Goal: Transaction & Acquisition: Purchase product/service

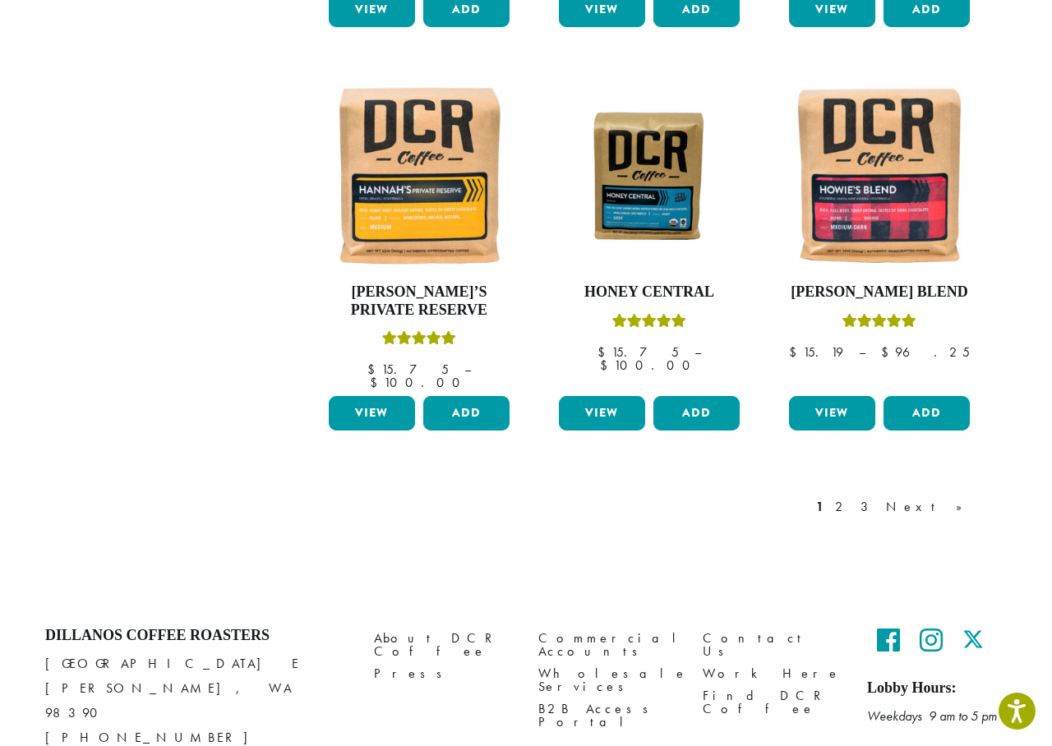
scroll to position [1353, 0]
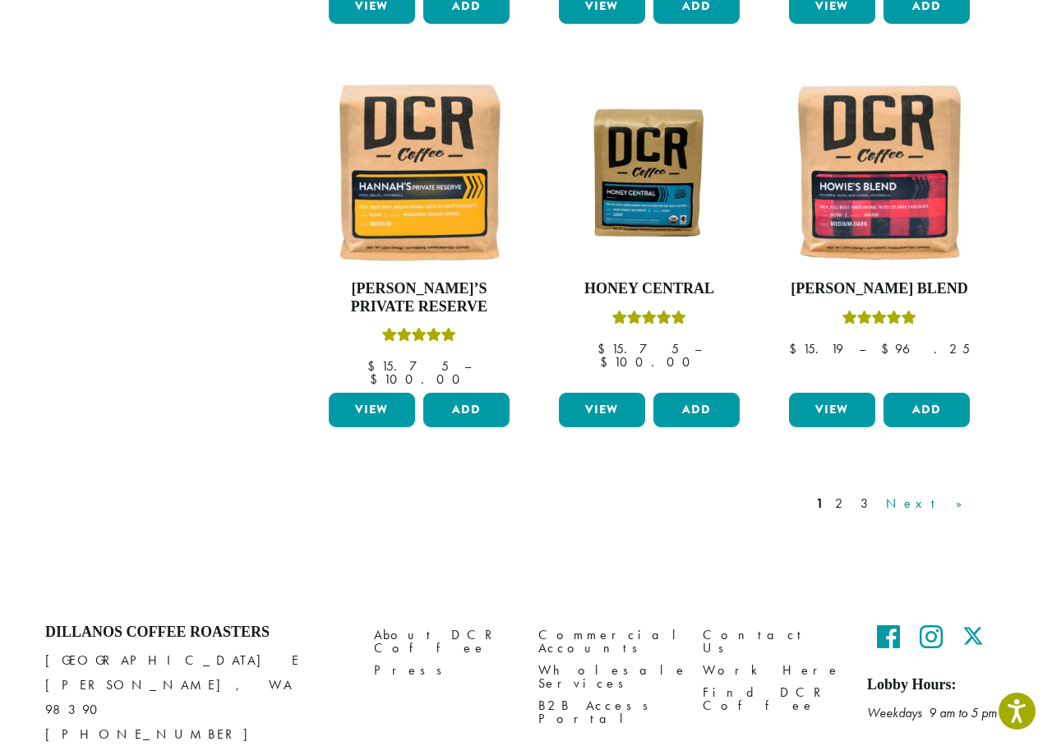
click at [959, 494] on link "Next »" at bounding box center [930, 504] width 95 height 20
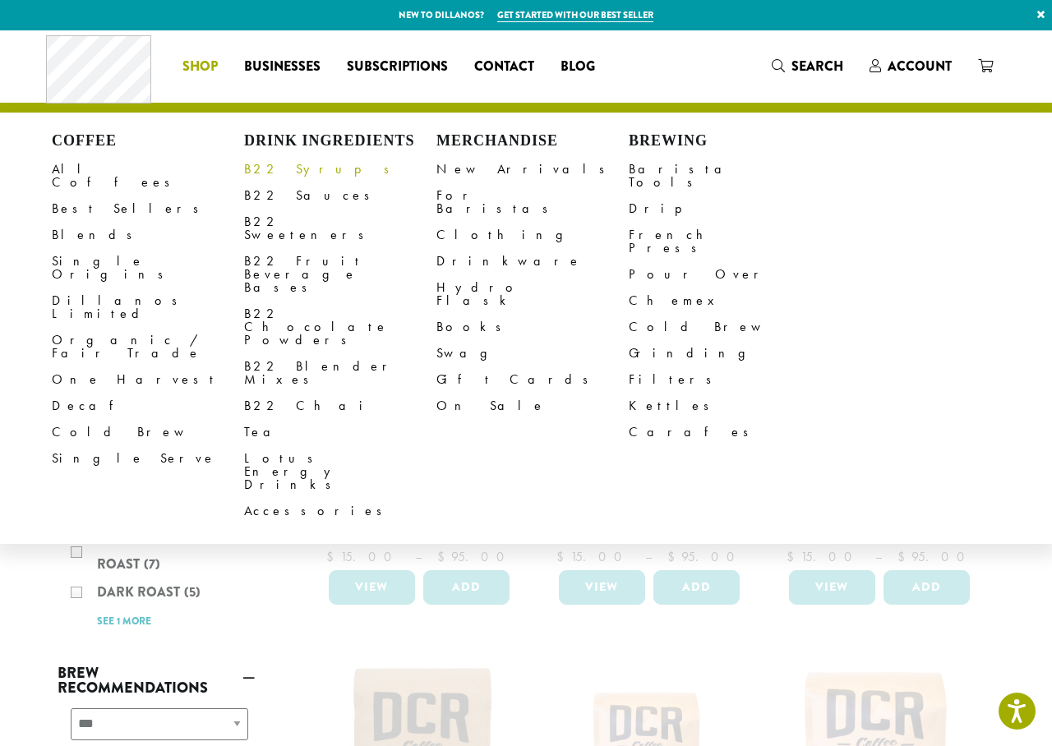
click at [268, 170] on link "B22 Syrups" at bounding box center [340, 169] width 192 height 26
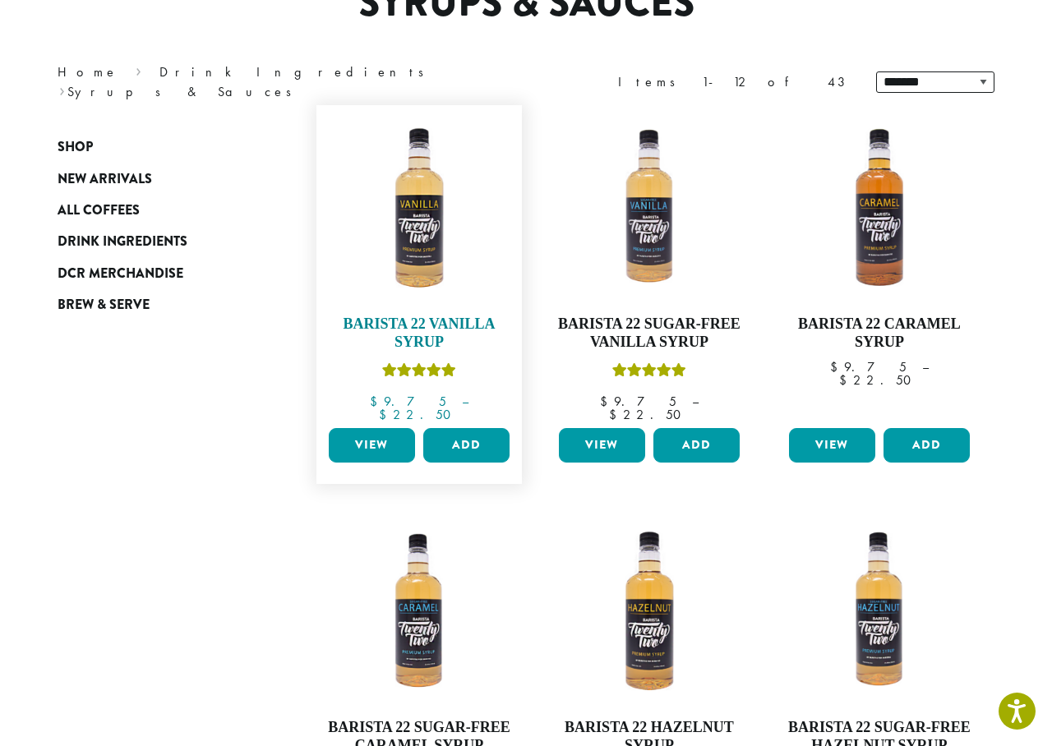
scroll to position [173, 0]
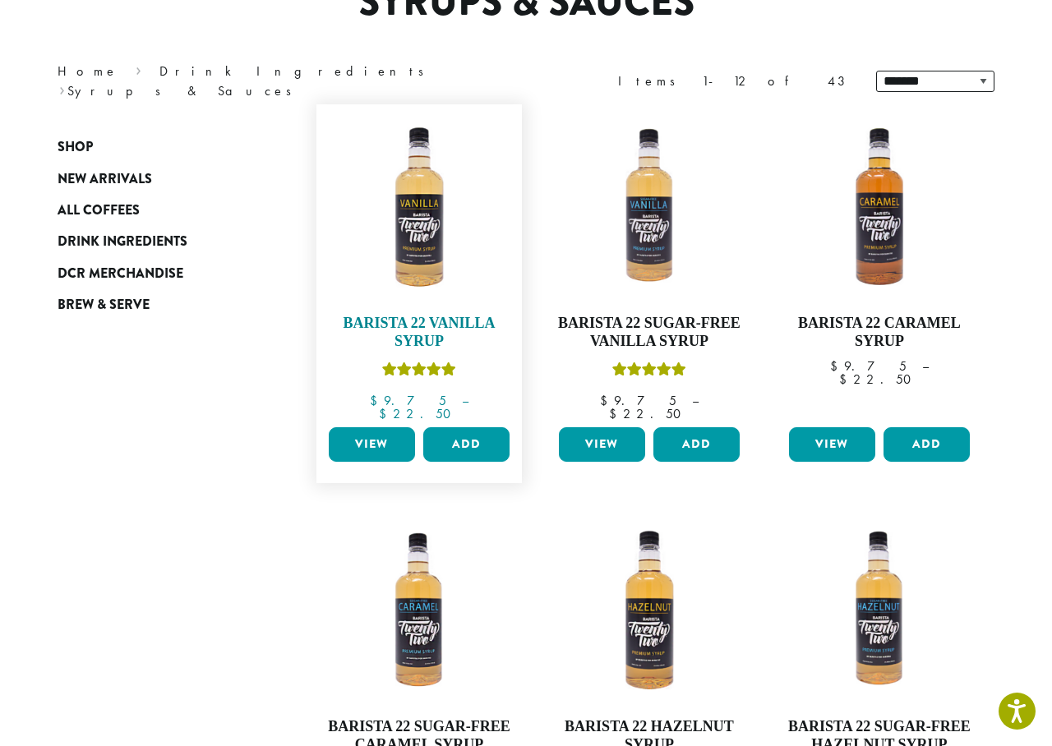
click at [429, 238] on img at bounding box center [419, 207] width 189 height 189
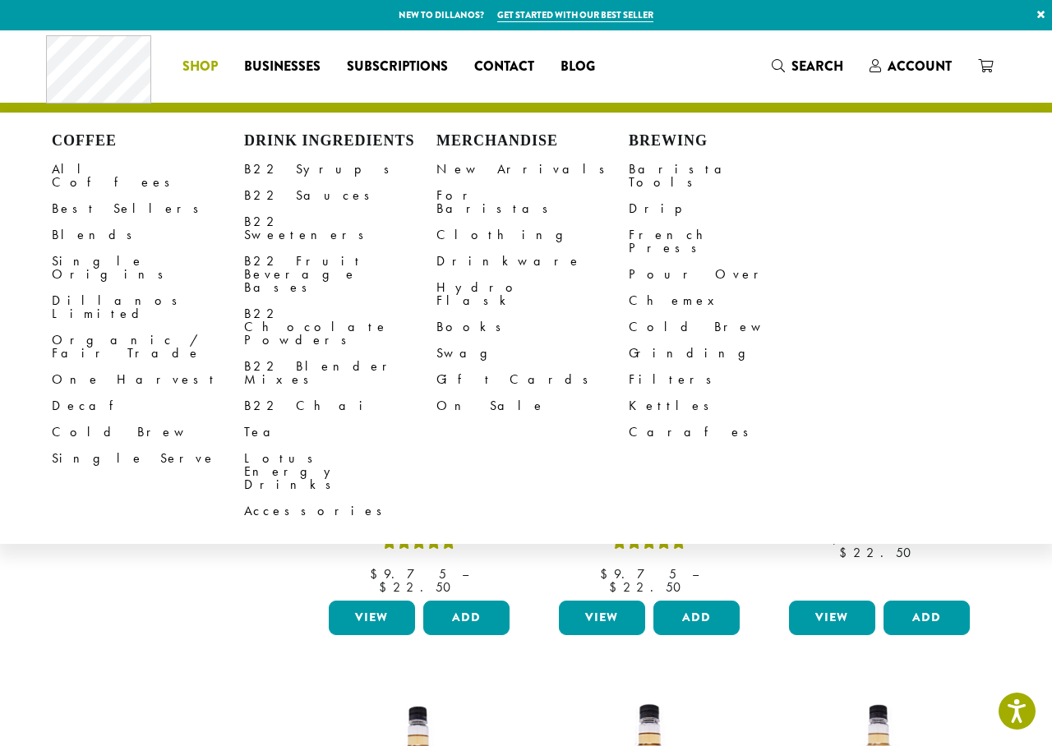
click at [202, 71] on span "Shop" at bounding box center [199, 67] width 35 height 21
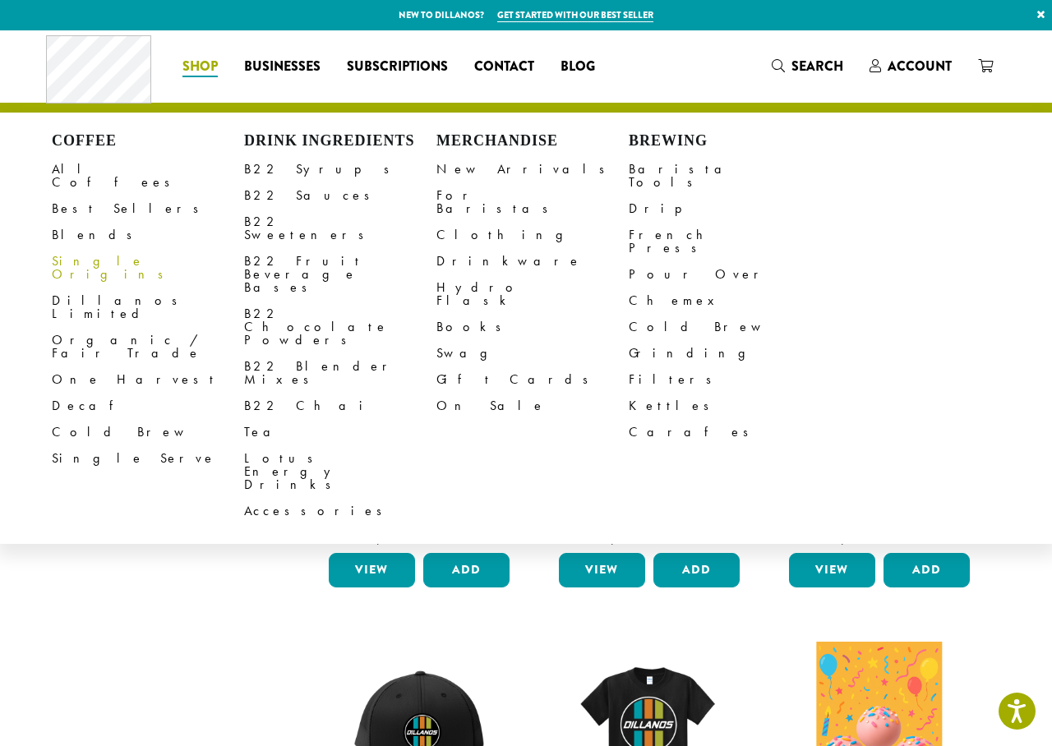
click at [98, 248] on link "Single Origins" at bounding box center [148, 267] width 192 height 39
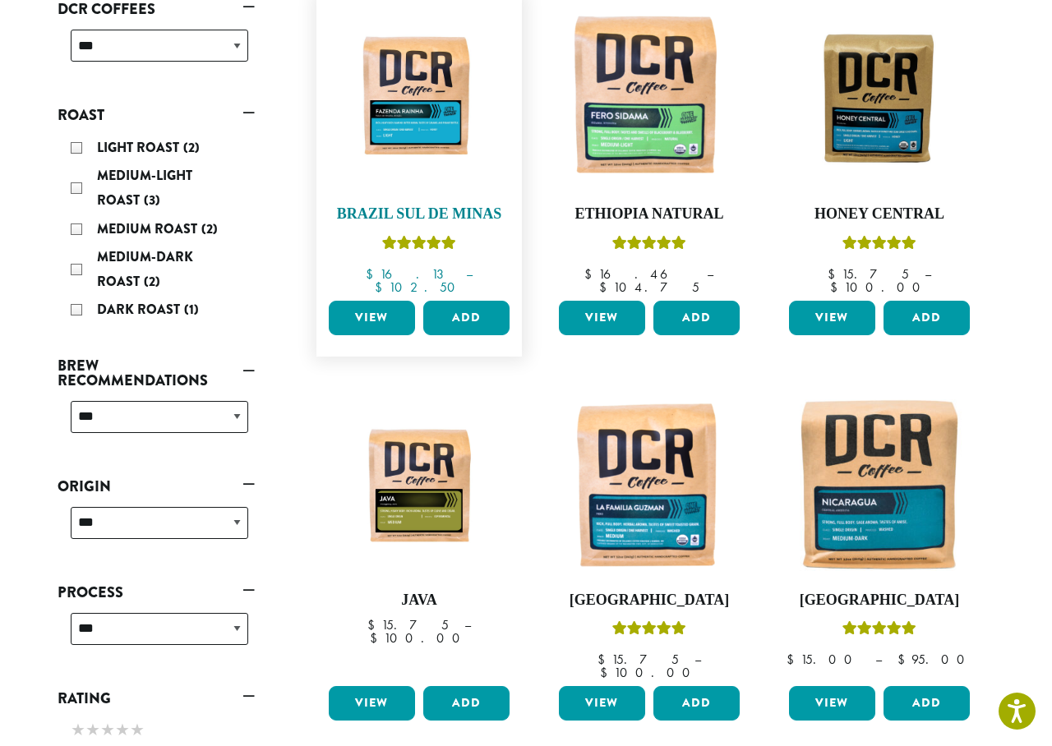
scroll to position [285, 0]
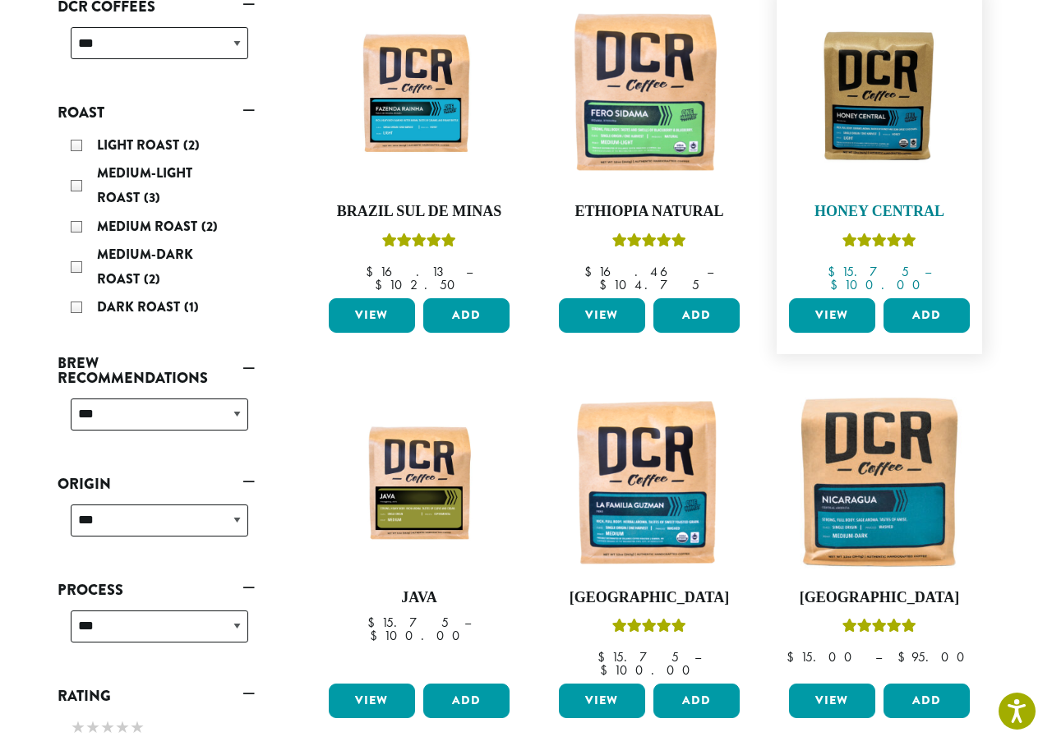
click at [879, 125] on img at bounding box center [879, 95] width 189 height 141
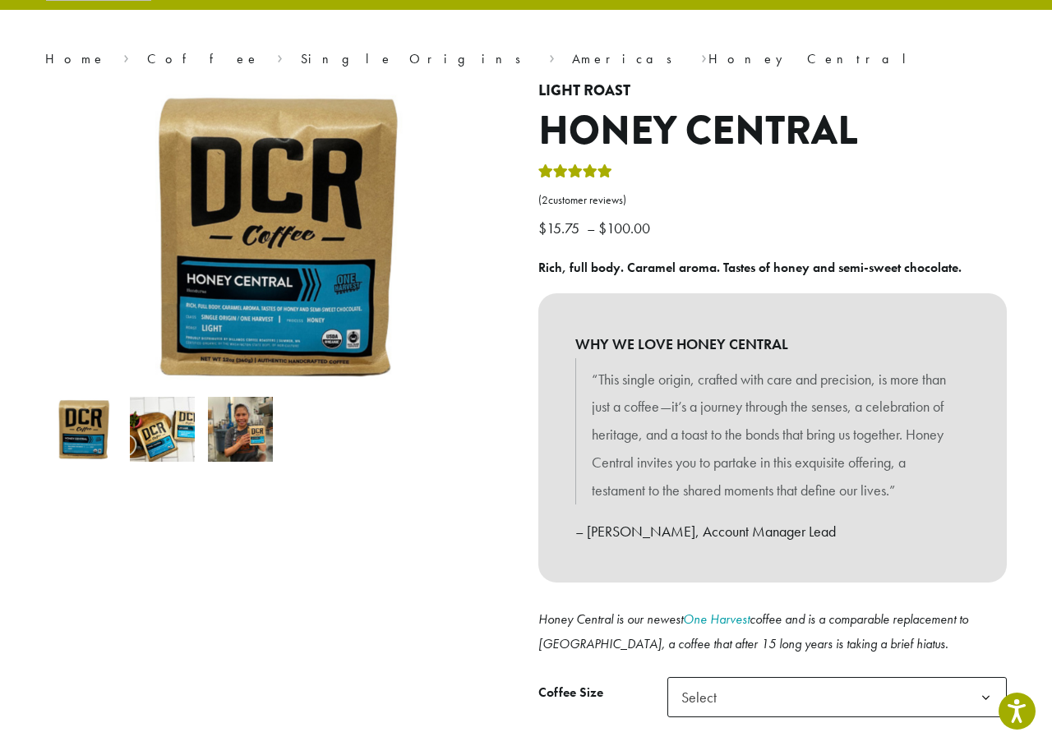
scroll to position [112, 0]
